Goal: Entertainment & Leisure: Consume media (video, audio)

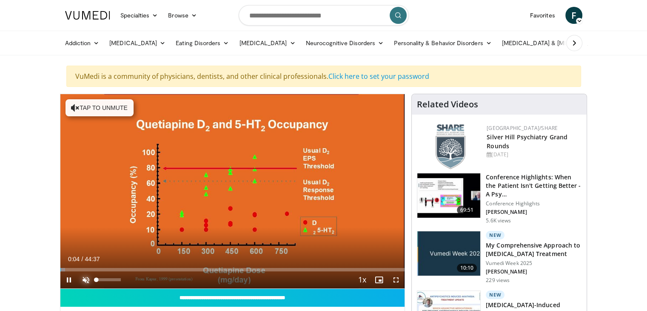
click at [85, 278] on span "Video Player" at bounding box center [85, 279] width 17 height 17
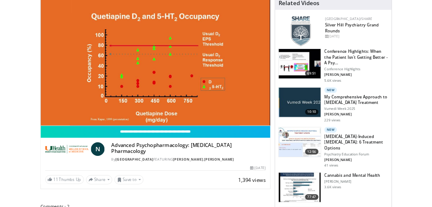
scroll to position [102, 0]
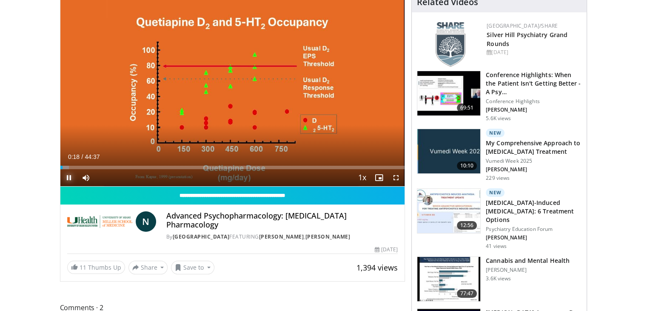
click at [68, 176] on span "Video Player" at bounding box center [68, 177] width 17 height 17
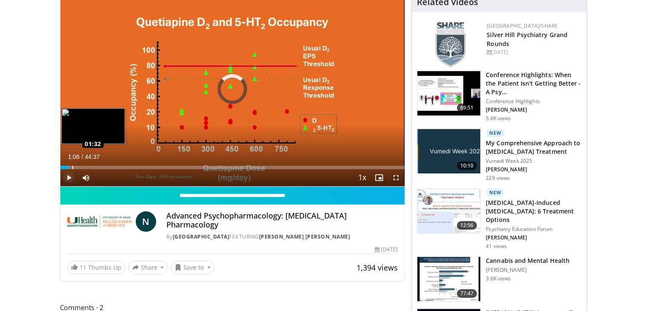
drag, startPoint x: 63, startPoint y: 166, endPoint x: 72, endPoint y: 167, distance: 9.5
click at [72, 167] on div "Loaded : 2.62% 01:32 01:32" at bounding box center [232, 167] width 345 height 3
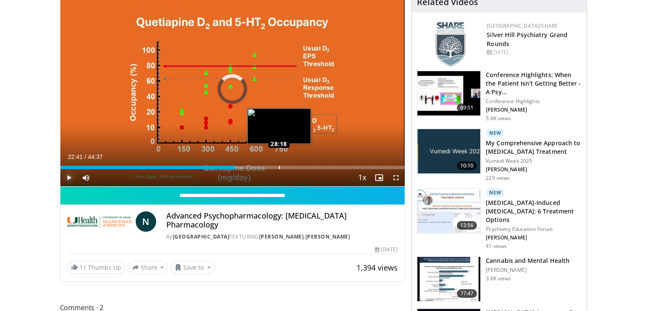
drag, startPoint x: 72, startPoint y: 167, endPoint x: 279, endPoint y: 167, distance: 207.3
click at [279, 167] on div "Loaded : 0.00% 28:15 28:18" at bounding box center [232, 167] width 345 height 3
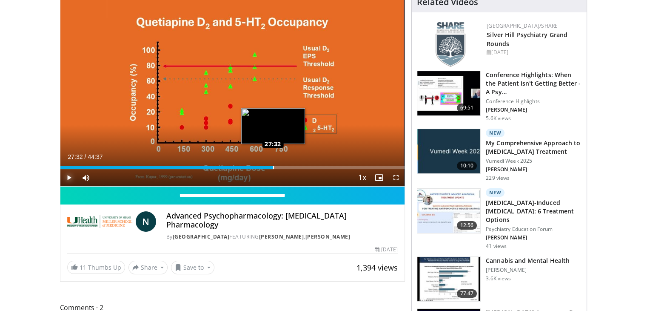
drag, startPoint x: 277, startPoint y: 167, endPoint x: 273, endPoint y: 166, distance: 4.9
click at [273, 166] on div "Loaded : 62.07% 27:32 27:32" at bounding box center [232, 167] width 345 height 3
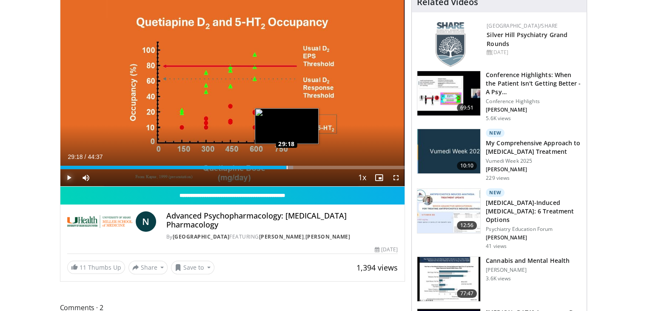
drag, startPoint x: 274, startPoint y: 166, endPoint x: 286, endPoint y: 166, distance: 12.3
click at [286, 166] on div "Loaded : 67.68% 29:18 29:18" at bounding box center [232, 167] width 345 height 3
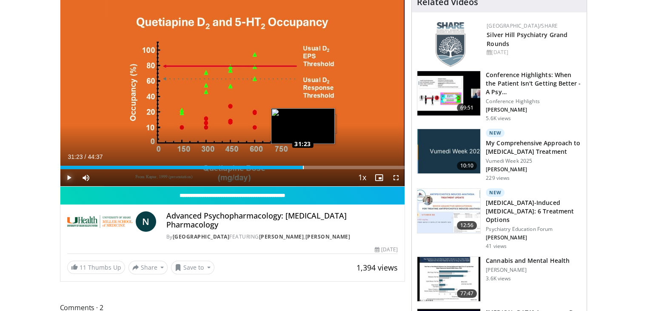
drag, startPoint x: 286, startPoint y: 166, endPoint x: 302, endPoint y: 168, distance: 16.3
click at [302, 168] on div "Loaded : 70.40% 31:23 31:23" at bounding box center [232, 167] width 345 height 3
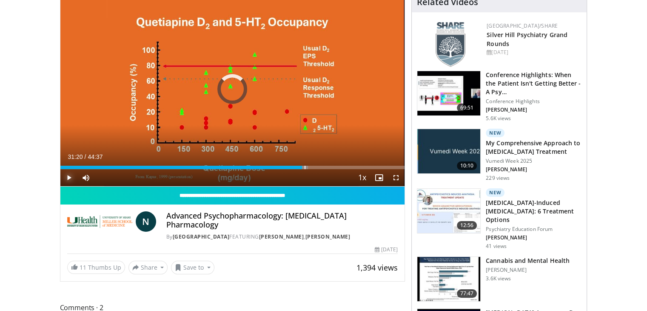
drag, startPoint x: 302, startPoint y: 168, endPoint x: 325, endPoint y: 169, distance: 22.6
click at [325, 169] on div "Current Time 31:20 / Duration 44:37 Play Skip Backward Skip Forward Mute 93% Lo…" at bounding box center [232, 177] width 345 height 17
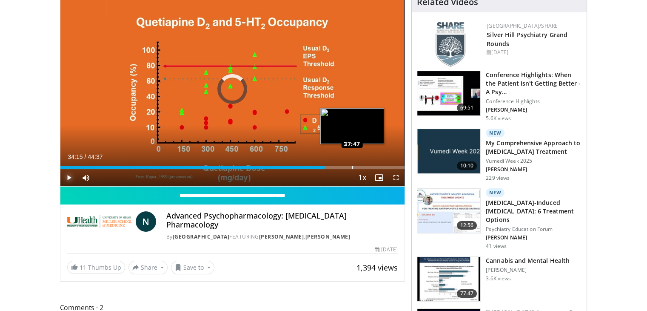
drag, startPoint x: 324, startPoint y: 166, endPoint x: 356, endPoint y: 165, distance: 31.9
click at [356, 166] on div "Loaded : 0.00% 37:24 37:47" at bounding box center [232, 167] width 345 height 3
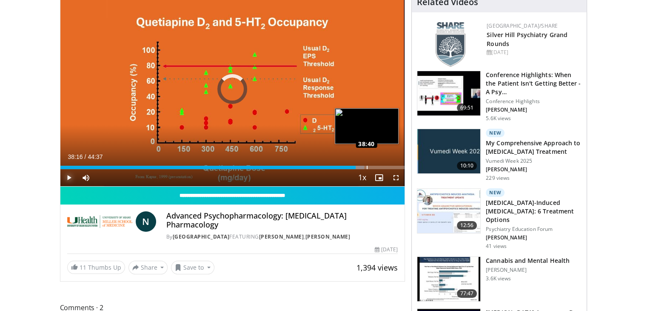
drag, startPoint x: 356, startPoint y: 165, endPoint x: 383, endPoint y: 166, distance: 27.2
click at [383, 166] on div "Loaded : 88.19% 38:16 38:40" at bounding box center [232, 167] width 345 height 3
click at [379, 166] on div "41:51" at bounding box center [221, 167] width 323 height 3
click at [372, 166] on div "41:18" at bounding box center [219, 167] width 319 height 3
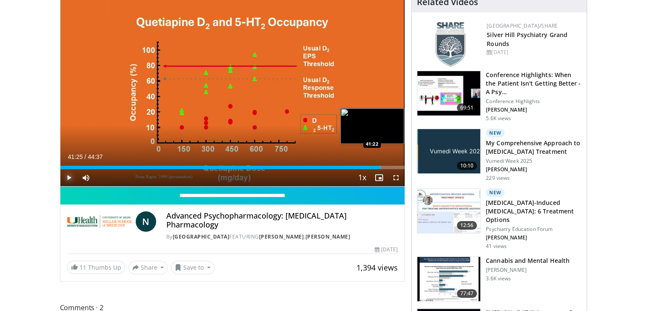
click at [380, 167] on div "Loaded : 93.01% 41:25 41:22" at bounding box center [232, 167] width 345 height 3
click at [386, 166] on div "Progress Bar" at bounding box center [382, 167] width 12 height 3
click at [390, 166] on div "Loaded : 96.71% 42:08 42:41" at bounding box center [232, 167] width 345 height 3
click at [393, 167] on div "Loaded : 98.20% 42:44 43:14" at bounding box center [232, 167] width 345 height 3
click at [397, 167] on div "Progress Bar" at bounding box center [394, 167] width 11 height 3
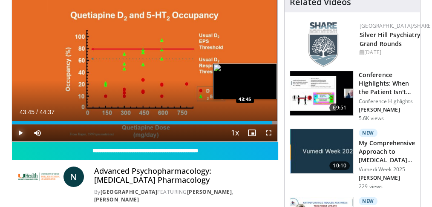
click at [272, 123] on div "Progress Bar" at bounding box center [272, 122] width 9 height 3
click at [274, 122] on div "Progress Bar" at bounding box center [272, 122] width 9 height 3
click at [275, 123] on div "Progress Bar" at bounding box center [272, 122] width 9 height 3
click at [276, 123] on div "Progress Bar" at bounding box center [272, 122] width 9 height 3
